Goal: Information Seeking & Learning: Find specific fact

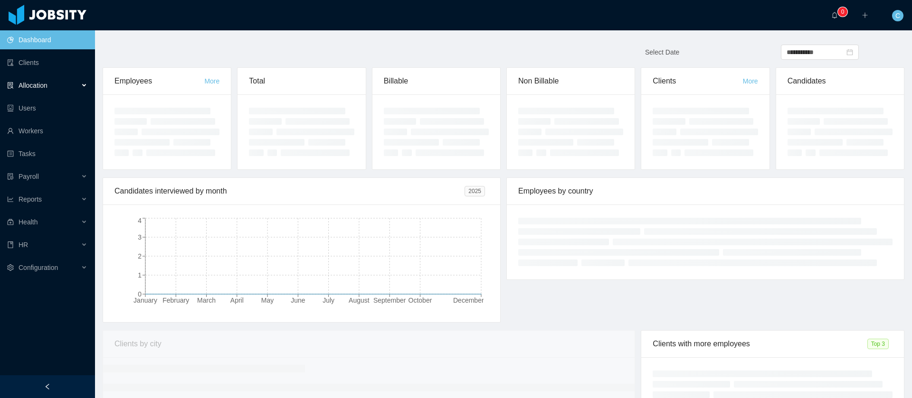
click at [72, 80] on div "Allocation" at bounding box center [47, 85] width 95 height 19
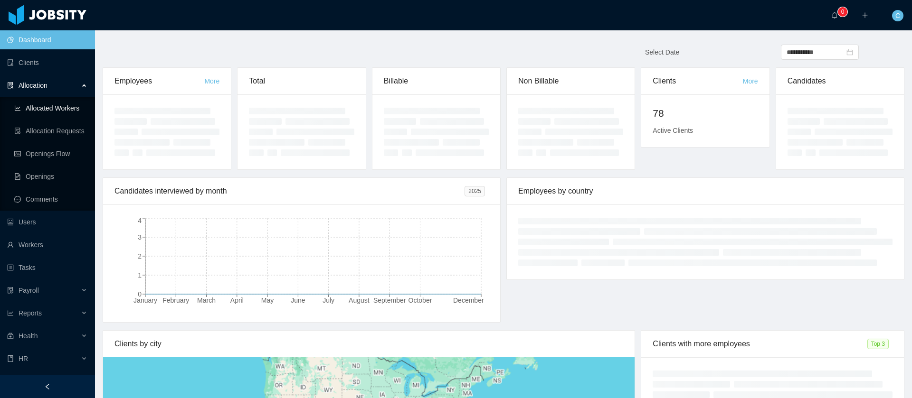
click at [54, 112] on link "Allocated Workers" at bounding box center [50, 108] width 73 height 19
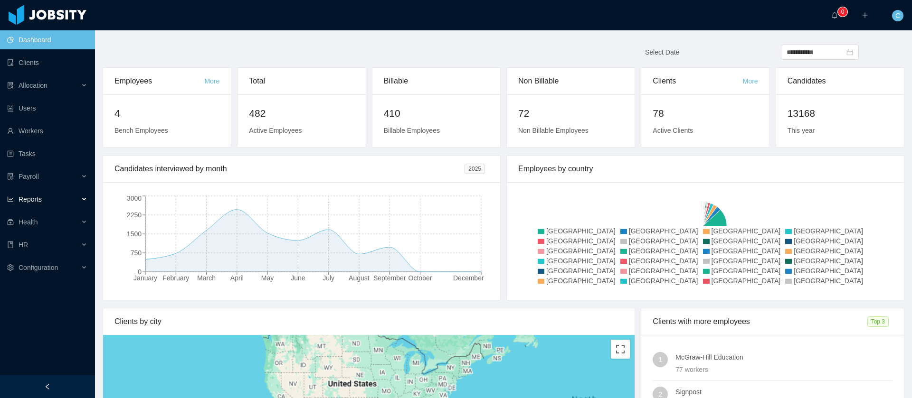
click at [47, 204] on div "Reports" at bounding box center [47, 199] width 95 height 19
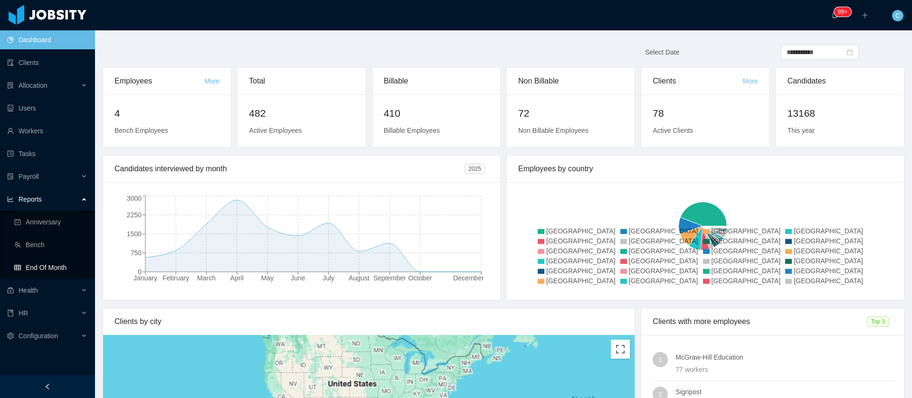
click at [64, 269] on link "End Of Month" at bounding box center [50, 267] width 73 height 19
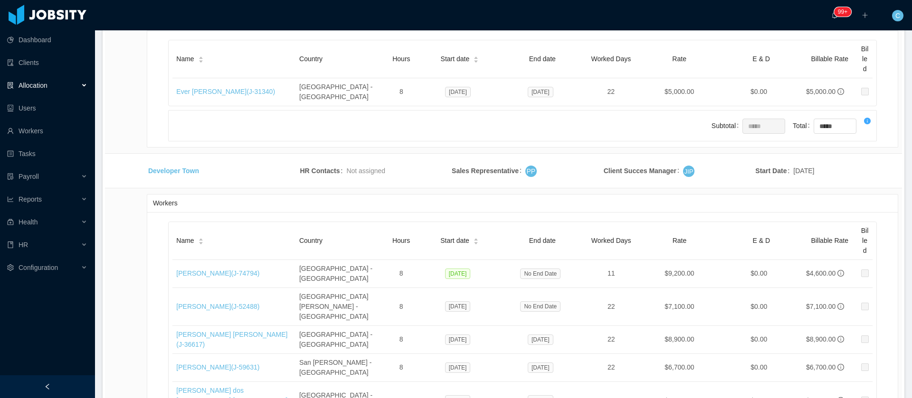
scroll to position [15993, 0]
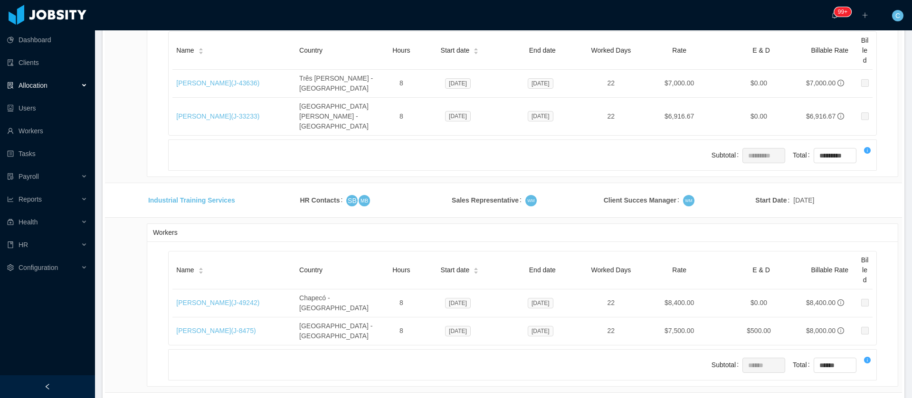
click at [851, 329] on li "500 / page" at bounding box center [865, 327] width 44 height 15
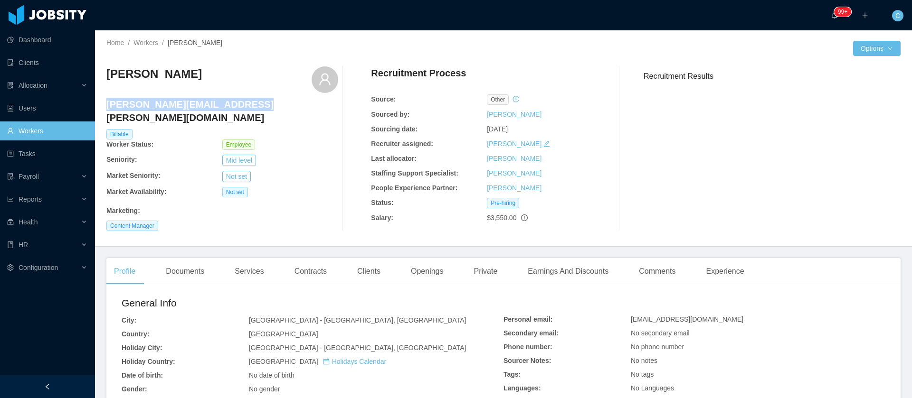
drag, startPoint x: 252, startPoint y: 111, endPoint x: 106, endPoint y: 105, distance: 145.9
click at [106, 105] on h4 "[PERSON_NAME][EMAIL_ADDRESS][PERSON_NAME][DOMAIN_NAME]" at bounding box center [222, 111] width 232 height 27
copy h4 "[PERSON_NAME][EMAIL_ADDRESS][PERSON_NAME][DOMAIN_NAME]"
drag, startPoint x: 206, startPoint y: 72, endPoint x: 100, endPoint y: 78, distance: 105.6
click at [100, 78] on div "Home / Workers / [PERSON_NAME] / Options [PERSON_NAME] [PERSON_NAME][EMAIL_ADDR…" at bounding box center [503, 138] width 817 height 217
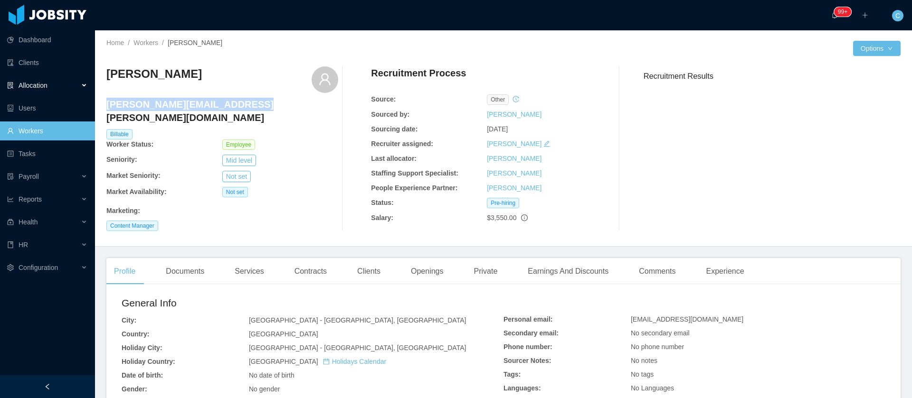
copy h3 "[PERSON_NAME]"
click at [829, 296] on div "Personal email: [EMAIL_ADDRESS][DOMAIN_NAME] Secondary email: No secondary emai…" at bounding box center [694, 347] width 382 height 102
click at [288, 270] on div "Contracts" at bounding box center [310, 271] width 47 height 27
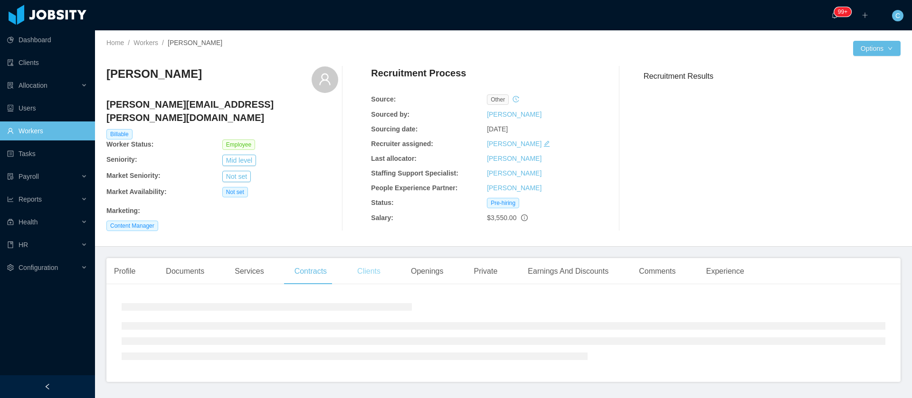
drag, startPoint x: 339, startPoint y: 261, endPoint x: 350, endPoint y: 263, distance: 10.6
click at [340, 262] on div "Profile Documents Services Contracts Clients Openings Private Earnings And Disc…" at bounding box center [428, 271] width 645 height 27
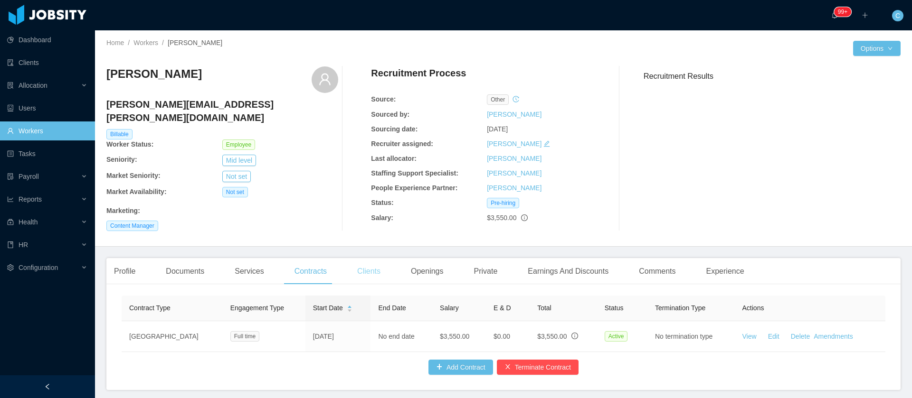
click at [352, 266] on div "Clients" at bounding box center [369, 271] width 38 height 27
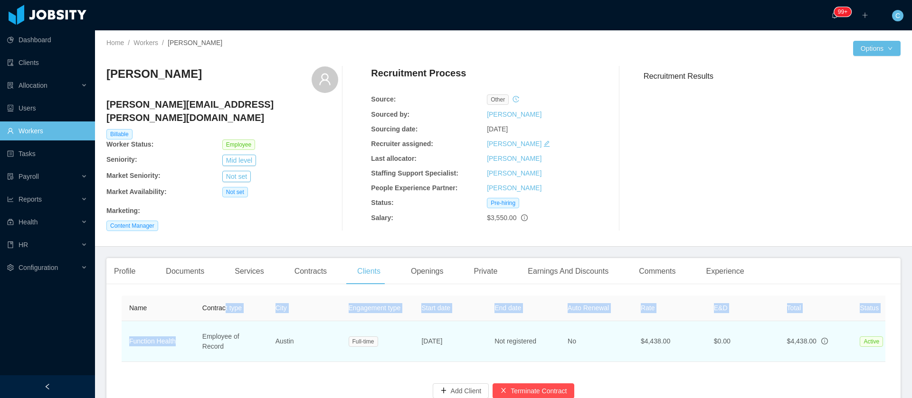
drag, startPoint x: 215, startPoint y: 299, endPoint x: 200, endPoint y: 327, distance: 31.7
click at [200, 327] on table "Name Contract type City Engagement type Start date End date Auto Renewal Rate E…" at bounding box center [597, 329] width 950 height 66
click at [204, 333] on span "Employee of Record" at bounding box center [220, 342] width 37 height 18
drag, startPoint x: 203, startPoint y: 331, endPoint x: 223, endPoint y: 342, distance: 23.4
click at [223, 342] on td "Employee of Record" at bounding box center [231, 341] width 73 height 41
